Goal: Information Seeking & Learning: Learn about a topic

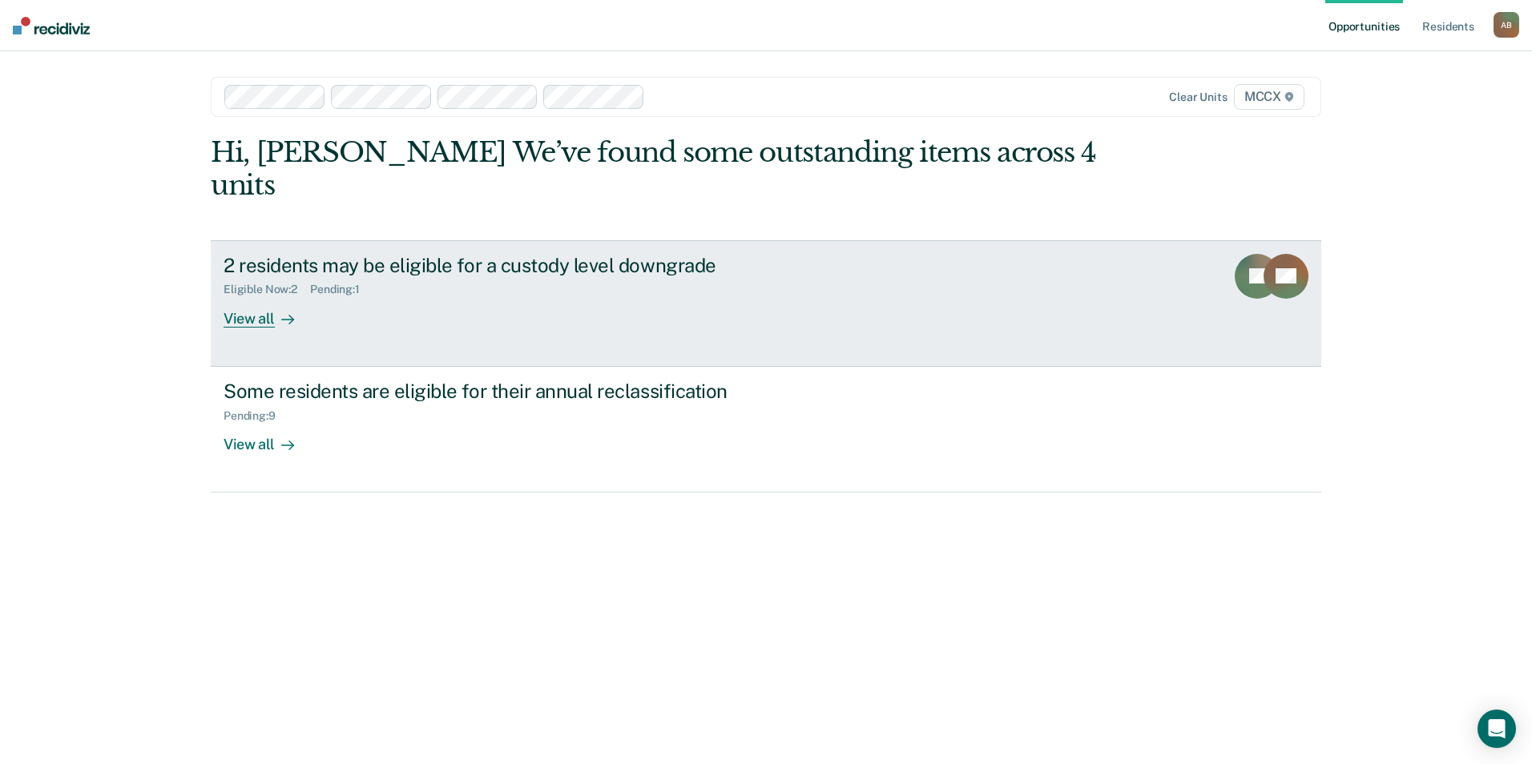
click at [262, 296] on div "View all" at bounding box center [268, 311] width 90 height 31
